Goal: Find specific page/section: Find specific page/section

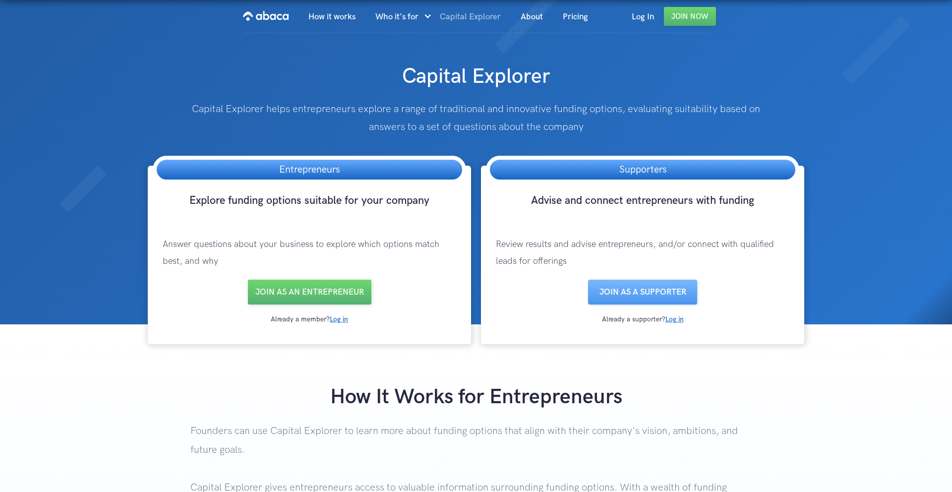
click at [474, 15] on link "Capital Explorer" at bounding box center [470, 17] width 81 height 34
click at [454, 14] on link "Capital Explorer" at bounding box center [470, 17] width 81 height 34
click at [344, 319] on link "Log in" at bounding box center [339, 319] width 18 height 8
